Goal: Information Seeking & Learning: Learn about a topic

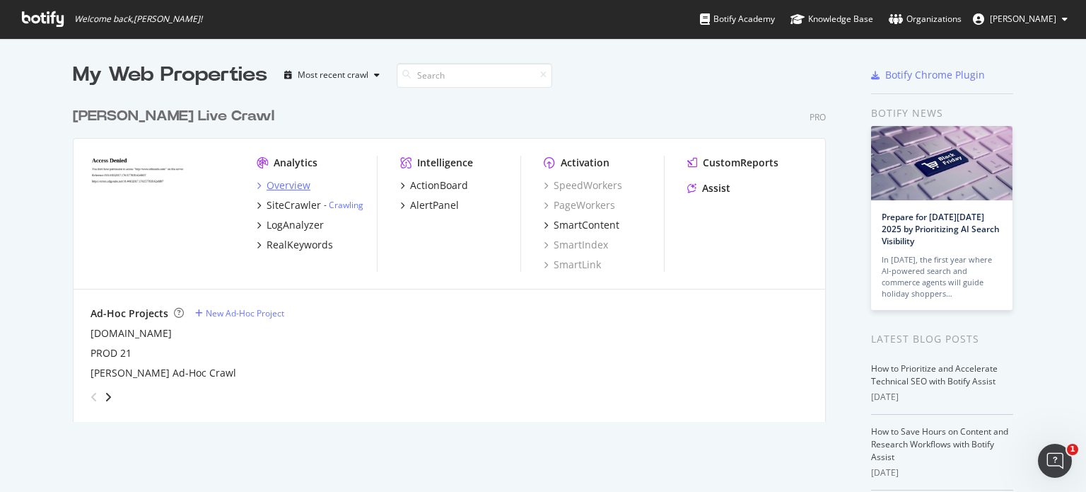
click at [288, 188] on div "Overview" at bounding box center [289, 185] width 44 height 14
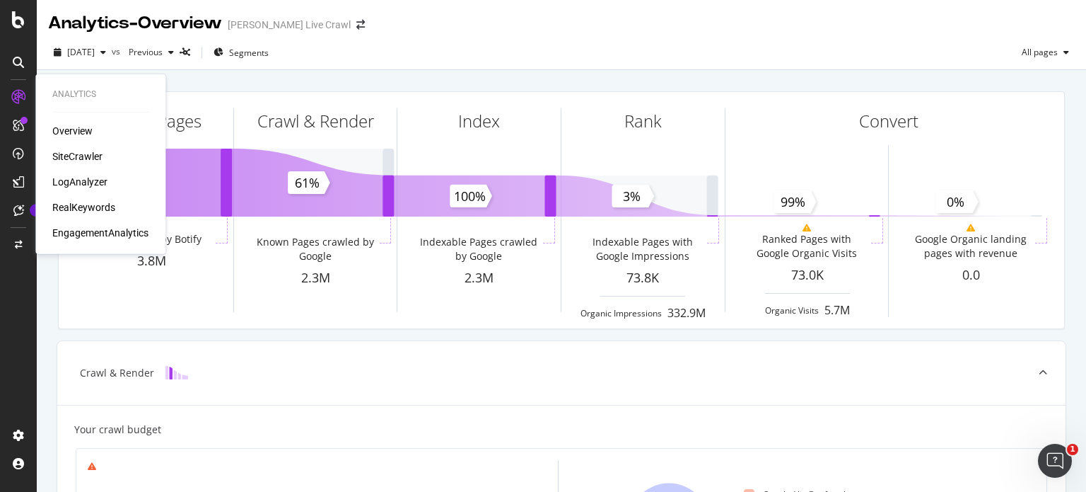
click at [78, 129] on div "Overview" at bounding box center [72, 131] width 40 height 14
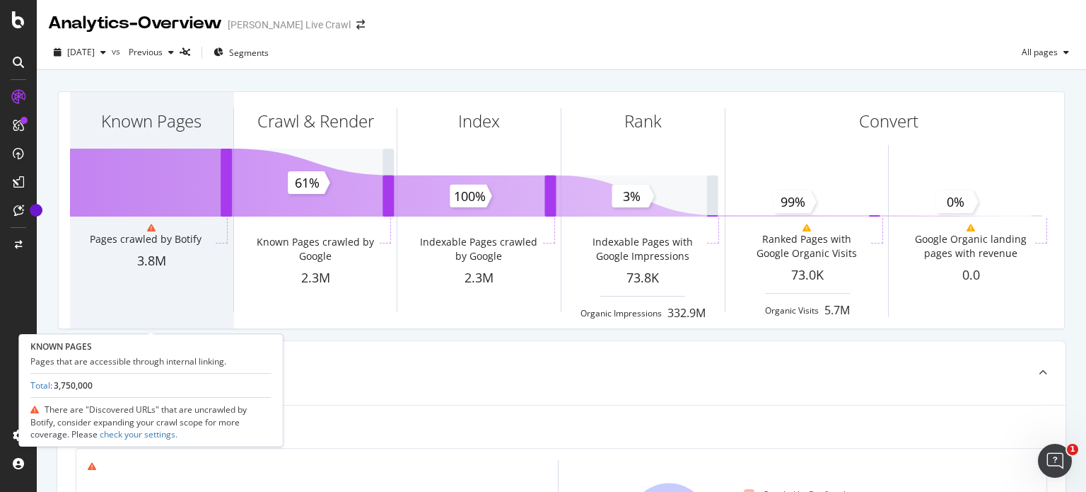
click at [166, 146] on div "Known Pages" at bounding box center [151, 146] width 163 height 109
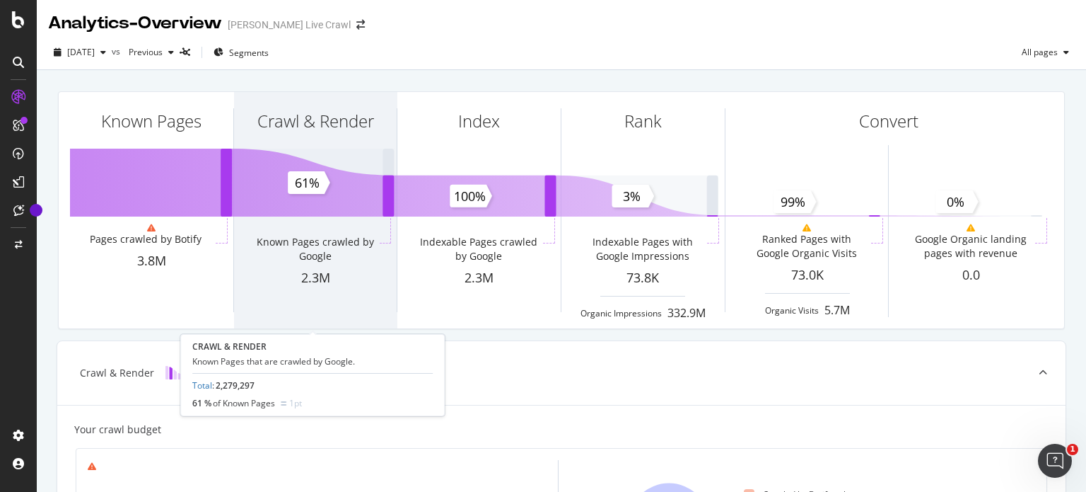
click at [279, 138] on div "Crawl & Render" at bounding box center [315, 146] width 163 height 109
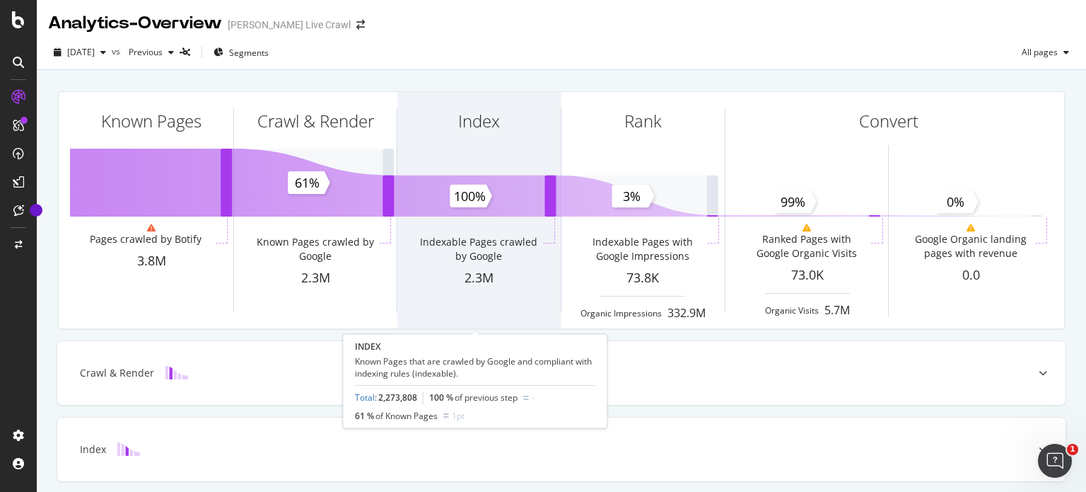
click at [464, 135] on div "Index" at bounding box center [479, 146] width 163 height 109
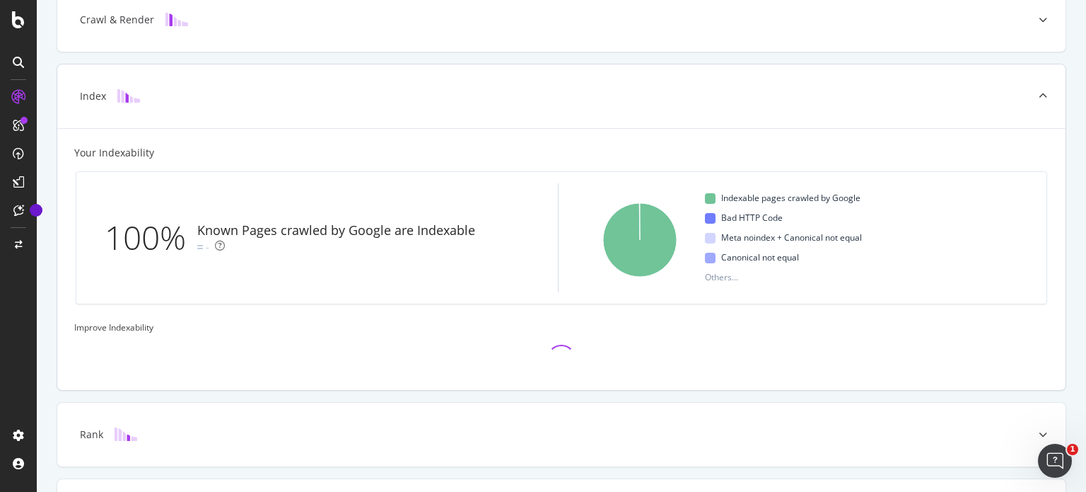
scroll to position [351, 0]
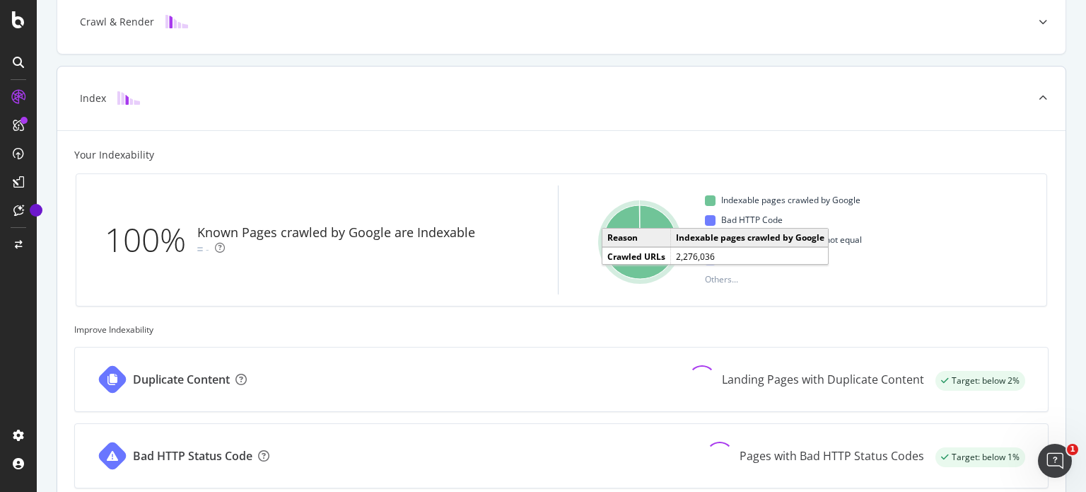
click at [625, 264] on icon "A chart." at bounding box center [640, 242] width 74 height 74
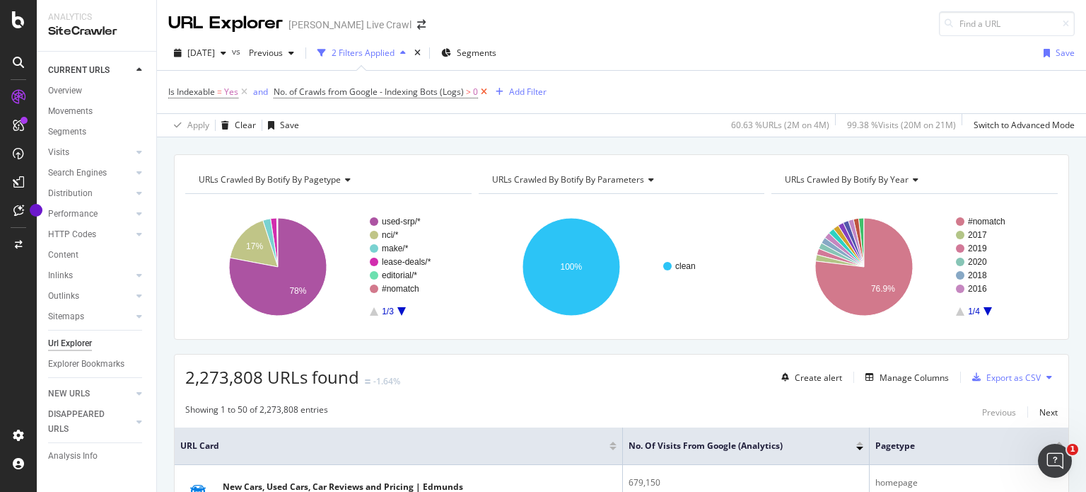
click at [481, 87] on icon at bounding box center [484, 92] width 12 height 14
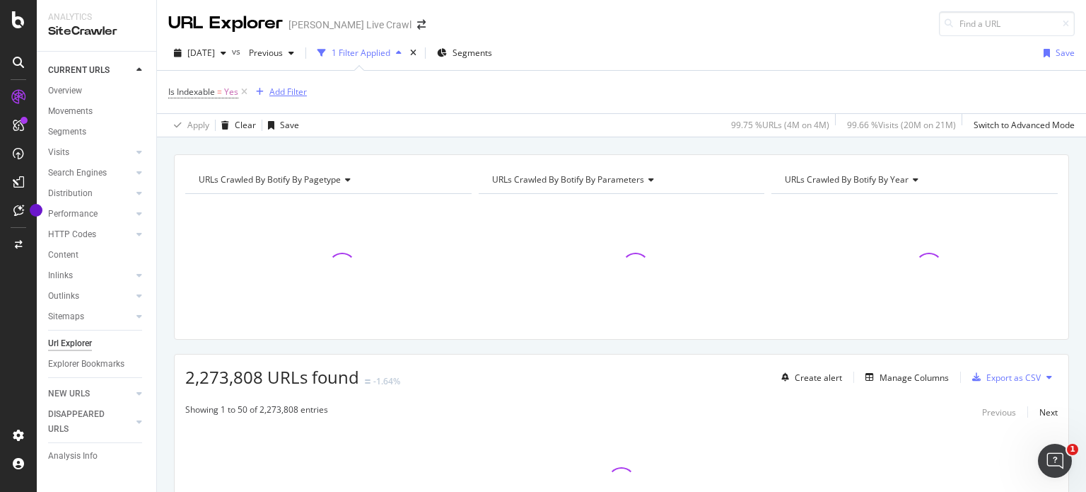
click at [280, 93] on div "Add Filter" at bounding box center [287, 92] width 37 height 12
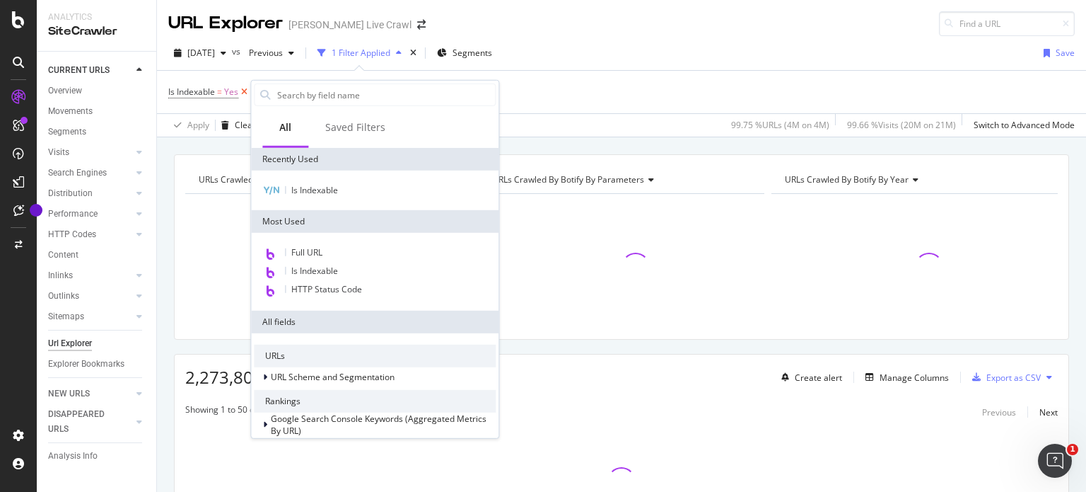
click at [249, 93] on icon at bounding box center [244, 92] width 12 height 14
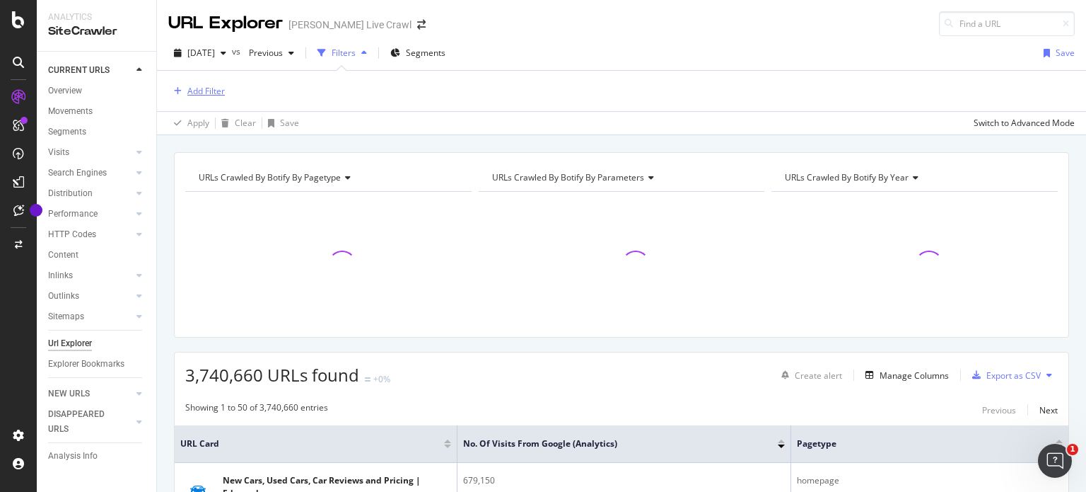
click at [203, 87] on div "Add Filter" at bounding box center [205, 91] width 37 height 12
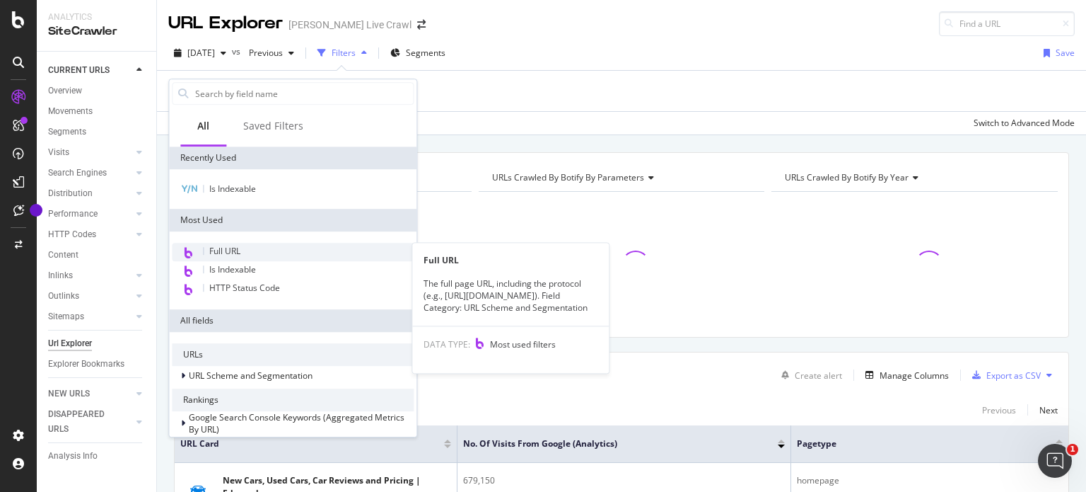
click at [235, 250] on span "Full URL" at bounding box center [224, 251] width 31 height 12
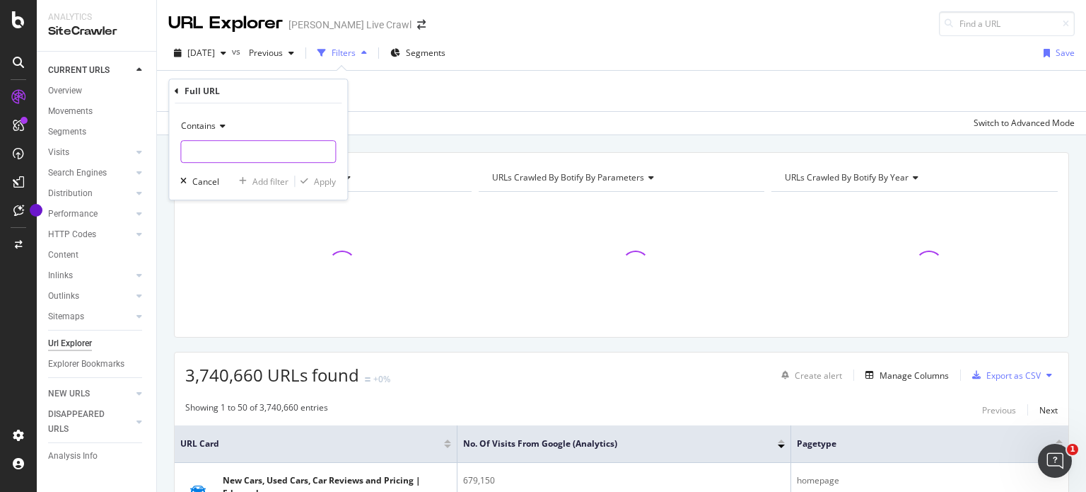
click at [215, 155] on input "text" at bounding box center [258, 151] width 154 height 23
paste input "/msrp/"
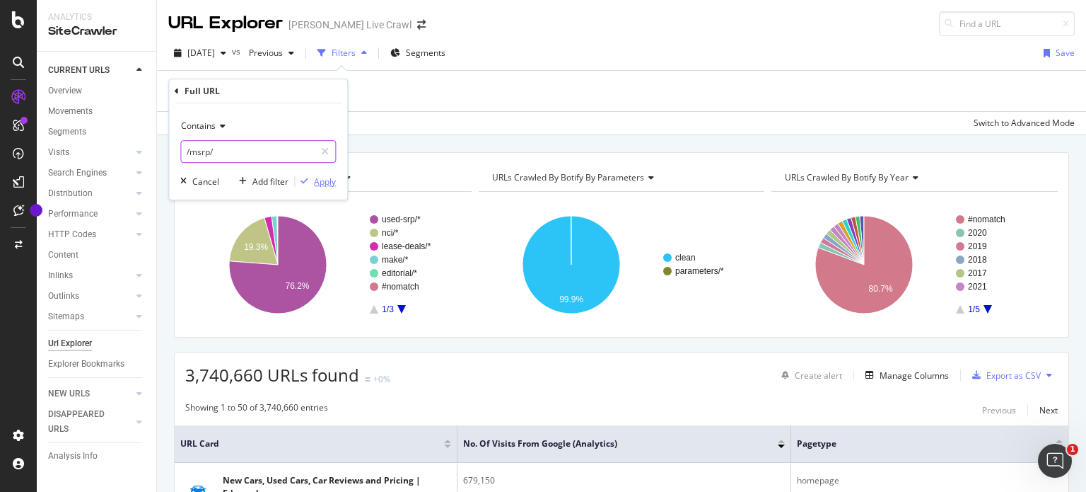
type input "/msrp/"
click at [331, 180] on div "Apply" at bounding box center [325, 181] width 22 height 12
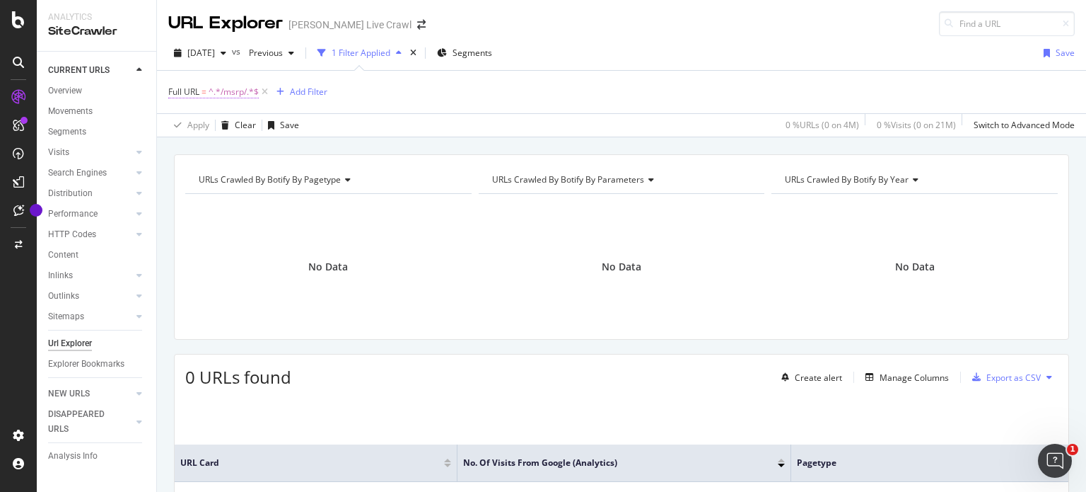
click at [231, 93] on span "^.*/msrp/.*$" at bounding box center [234, 92] width 50 height 20
click at [205, 128] on span "Contains" at bounding box center [198, 124] width 35 height 12
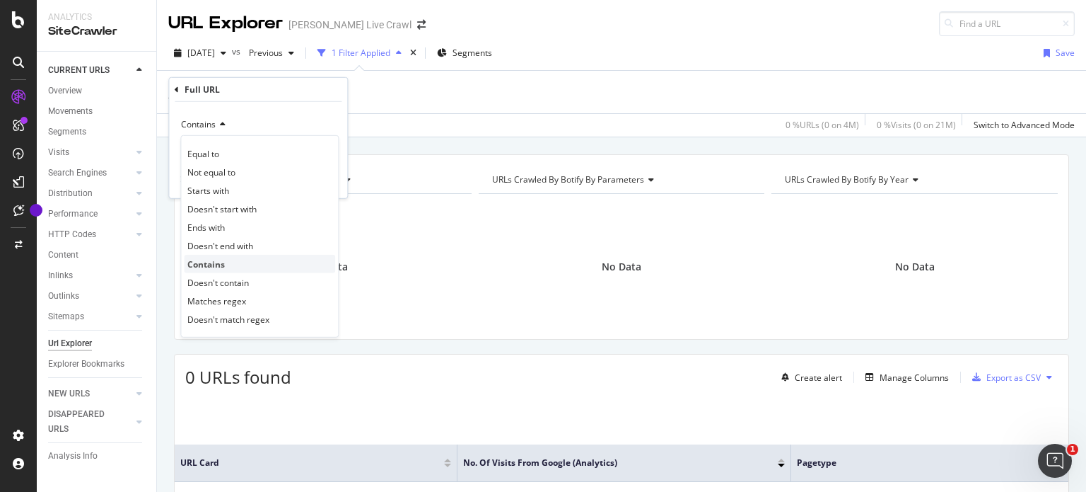
click at [219, 261] on span "Contains" at bounding box center [205, 263] width 37 height 12
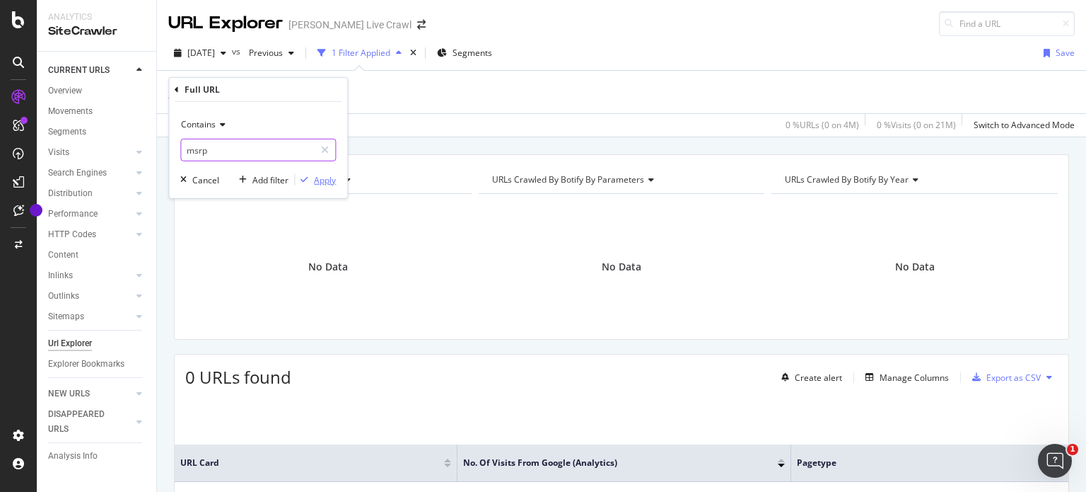
type input "msrp"
click at [330, 174] on div "Apply" at bounding box center [325, 179] width 22 height 12
